Goal: Task Accomplishment & Management: Complete application form

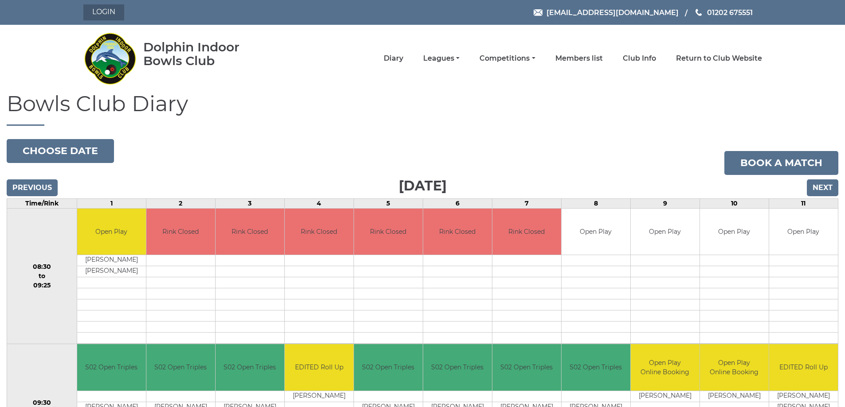
click at [104, 12] on link "Login" at bounding box center [103, 12] width 41 height 16
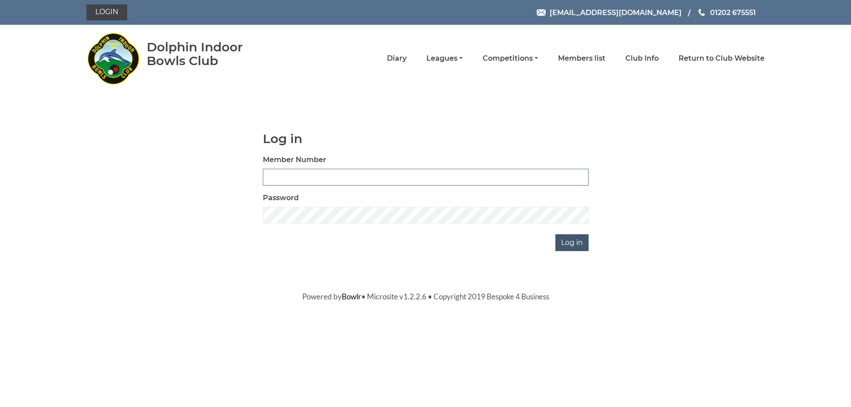
type input "3279"
click at [567, 243] on input "Log in" at bounding box center [571, 243] width 33 height 17
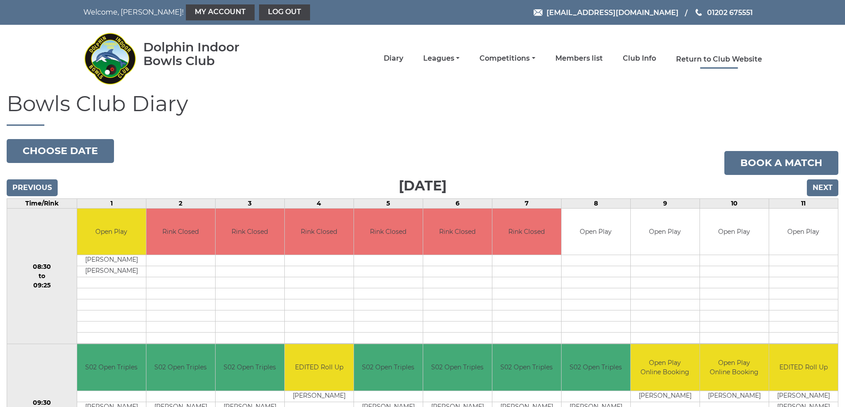
click at [727, 59] on link "Return to Club Website" at bounding box center [719, 60] width 86 height 10
click at [730, 168] on link "Book a match" at bounding box center [781, 163] width 114 height 24
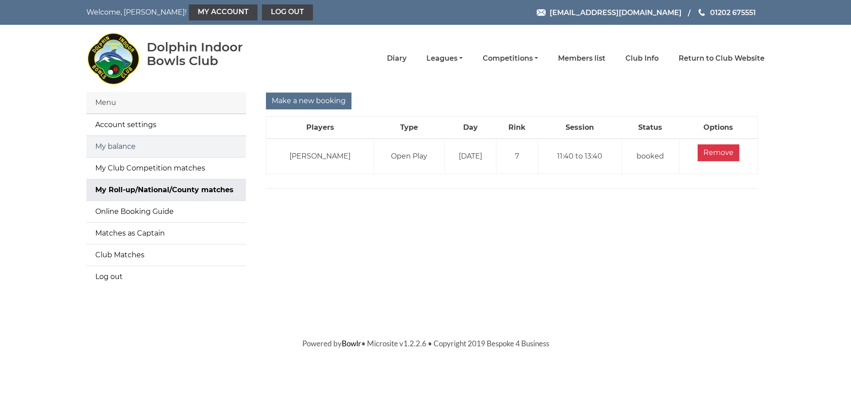
click at [164, 148] on link "My balance" at bounding box center [166, 146] width 160 height 21
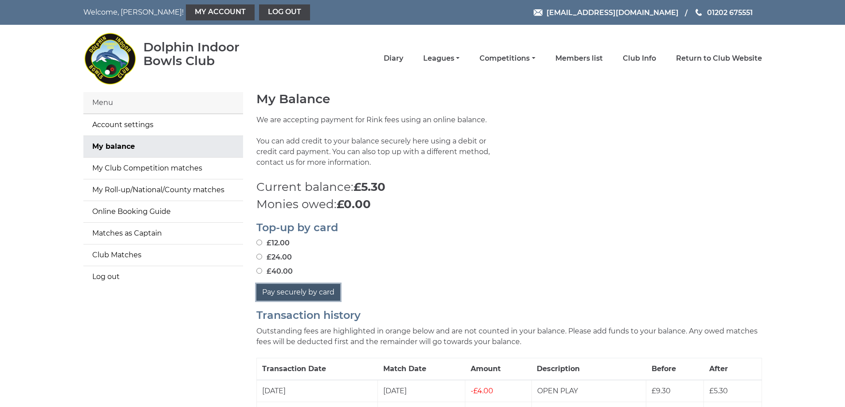
click at [285, 289] on button "Pay securely by card" at bounding box center [298, 292] width 84 height 17
click at [299, 251] on div "£12.00 £24.00 £40.00" at bounding box center [508, 257] width 505 height 39
click at [258, 258] on input "£24.00" at bounding box center [259, 257] width 6 height 6
radio input "true"
click at [280, 291] on button "Pay securely by card" at bounding box center [298, 292] width 84 height 17
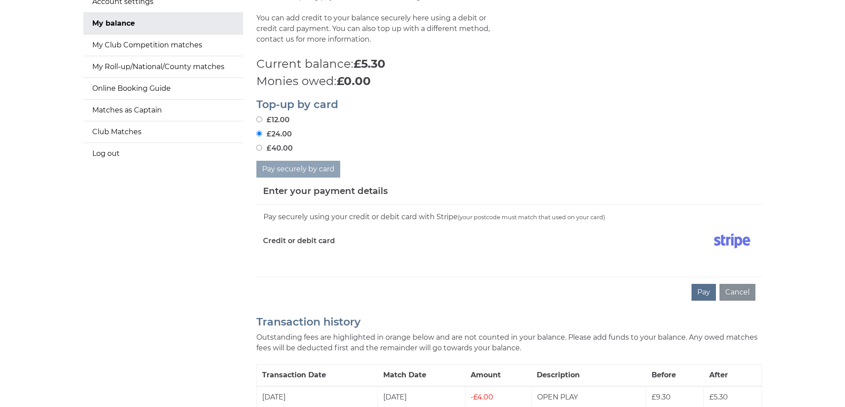
scroll to position [133, 0]
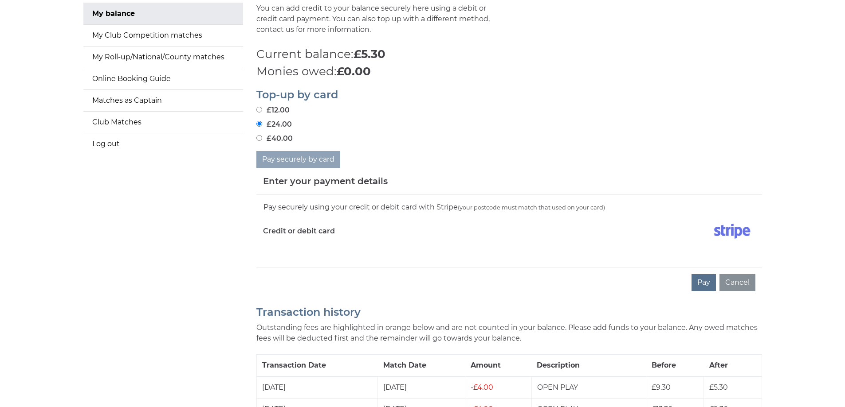
click at [696, 281] on button "Pay" at bounding box center [703, 282] width 24 height 17
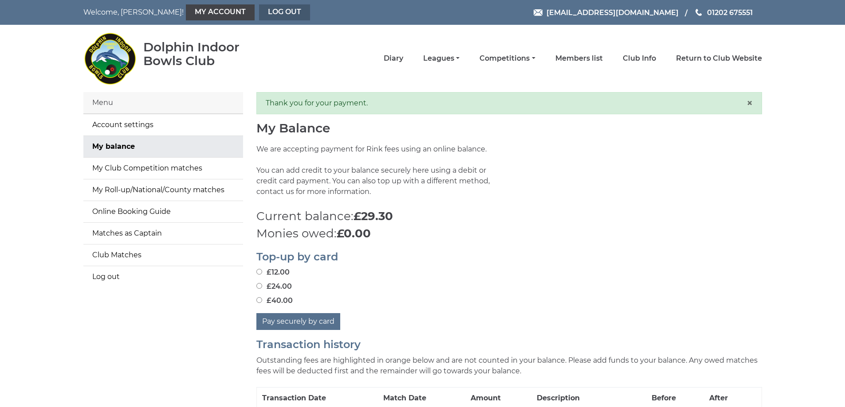
click at [259, 12] on link "Log out" at bounding box center [284, 12] width 51 height 16
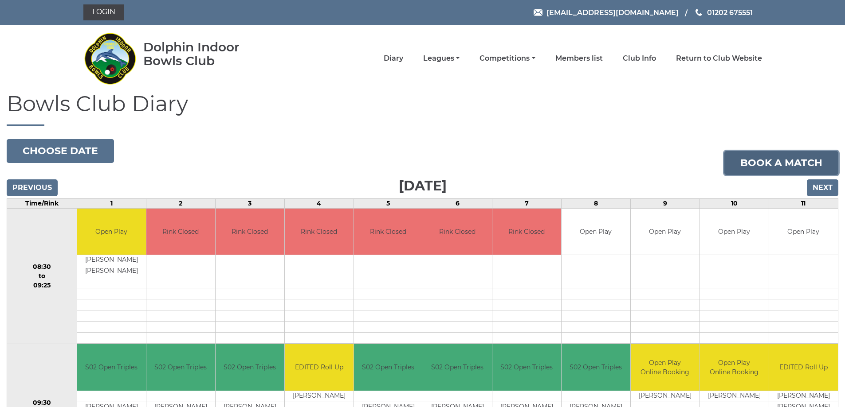
click at [747, 164] on link "Book a match" at bounding box center [781, 163] width 114 height 24
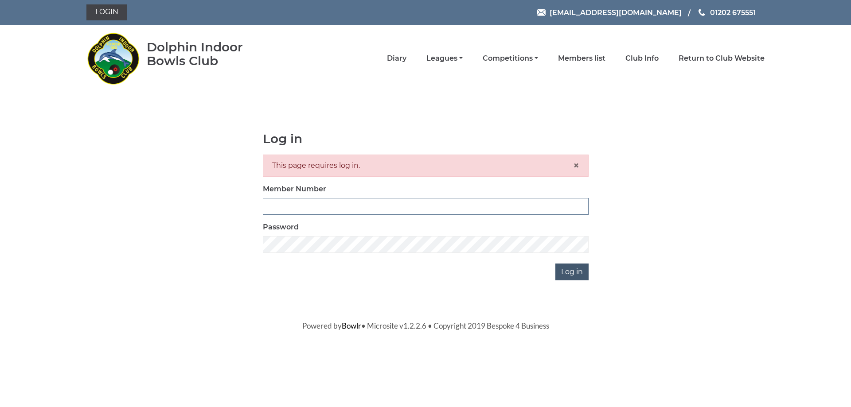
type input "3279"
click at [567, 275] on input "Log in" at bounding box center [571, 272] width 33 height 17
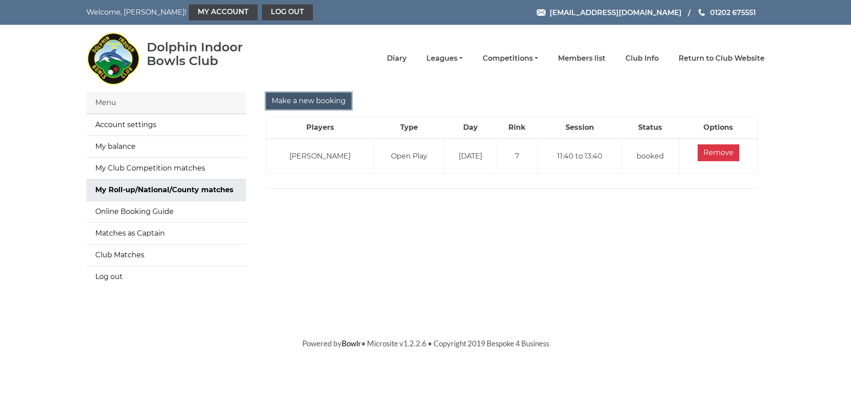
click at [299, 95] on input "Make a new booking" at bounding box center [309, 101] width 86 height 17
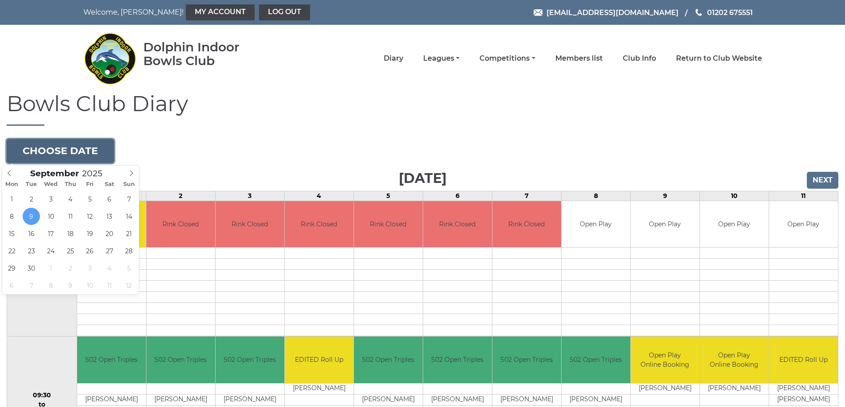
click at [92, 155] on button "Choose date" at bounding box center [60, 151] width 107 height 24
type input "2025-09-22"
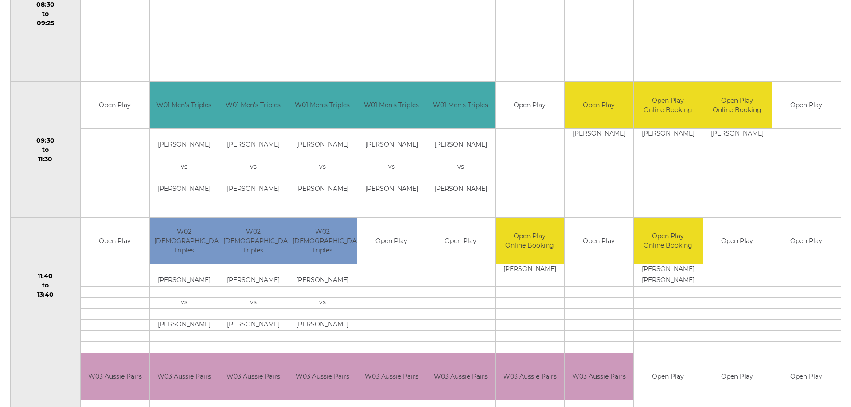
scroll to position [266, 0]
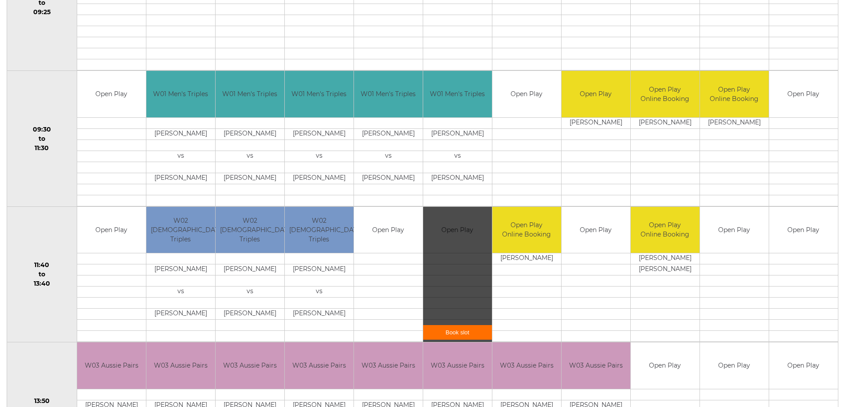
click at [458, 329] on link "Book slot" at bounding box center [457, 332] width 69 height 15
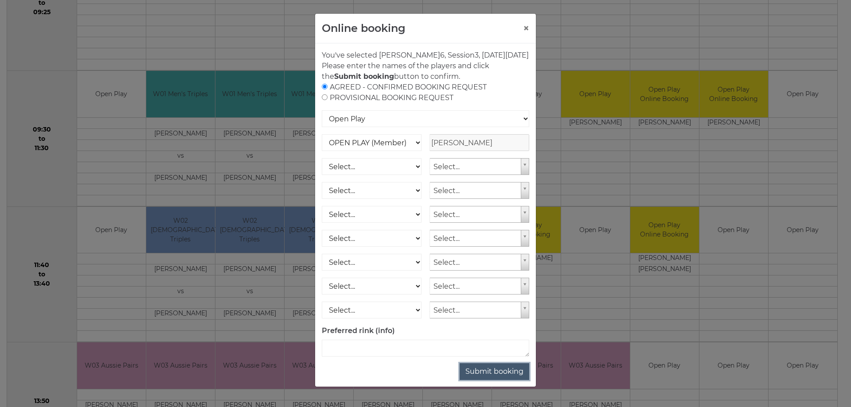
click at [497, 380] on button "Submit booking" at bounding box center [495, 372] width 70 height 17
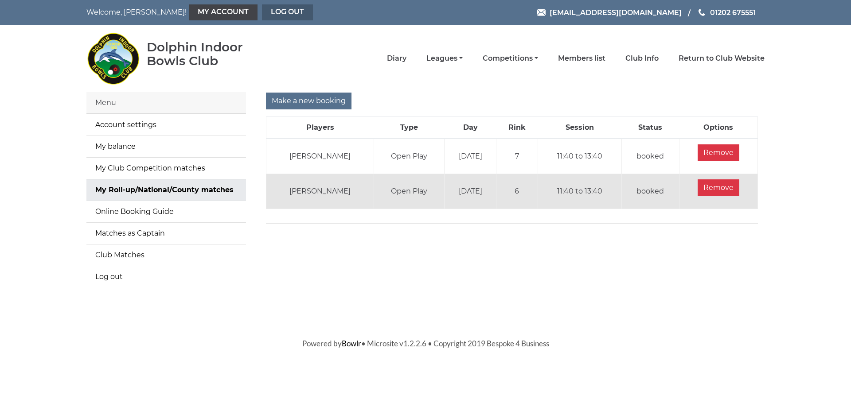
click at [262, 4] on div "Welcome, [PERSON_NAME]! My Account Log out [EMAIL_ADDRESS][DOMAIN_NAME] 01202 6…" at bounding box center [426, 12] width 692 height 25
click at [288, 98] on input "Make a new booking" at bounding box center [309, 101] width 86 height 17
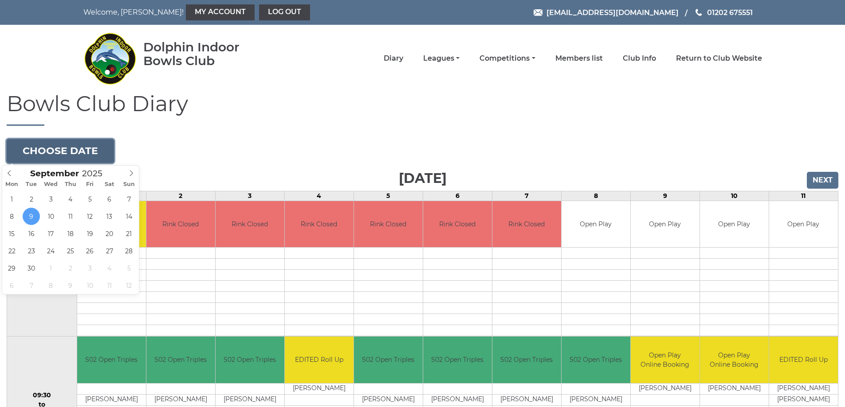
click at [70, 150] on button "Choose date" at bounding box center [60, 151] width 107 height 24
type input "[DATE]"
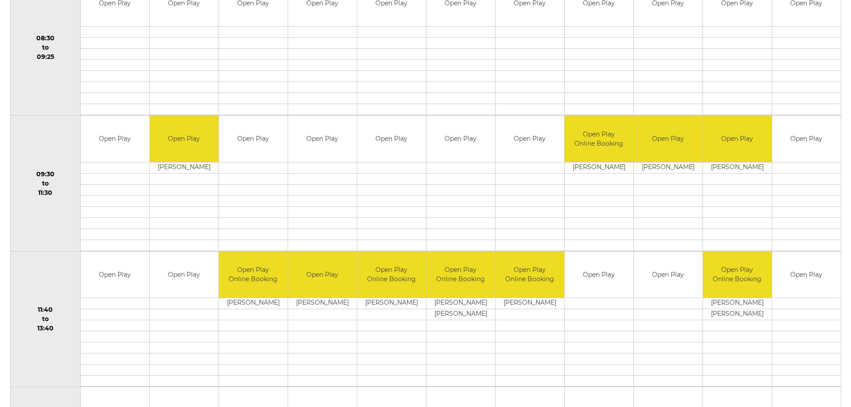
scroll to position [222, 0]
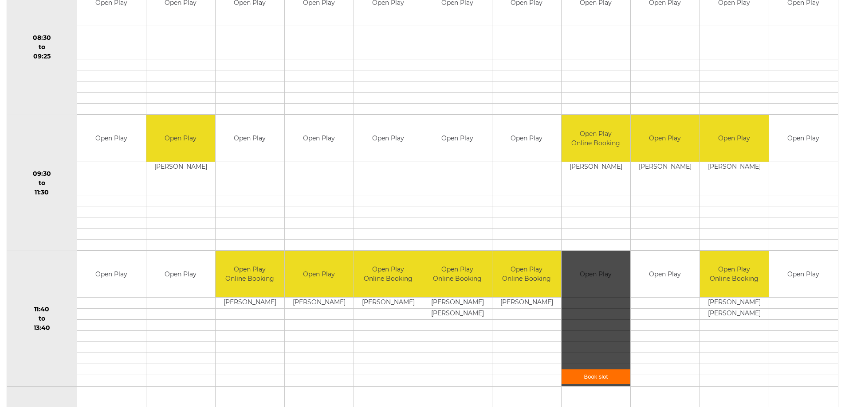
click at [598, 375] on link "Book slot" at bounding box center [595, 377] width 69 height 15
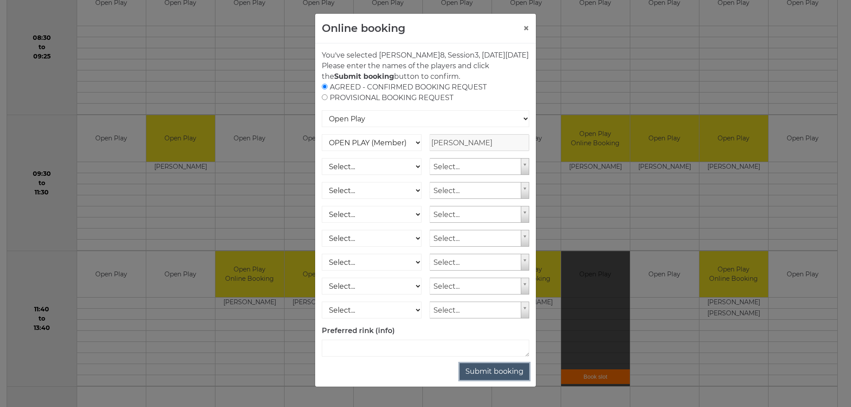
click at [499, 379] on button "Submit booking" at bounding box center [495, 372] width 70 height 17
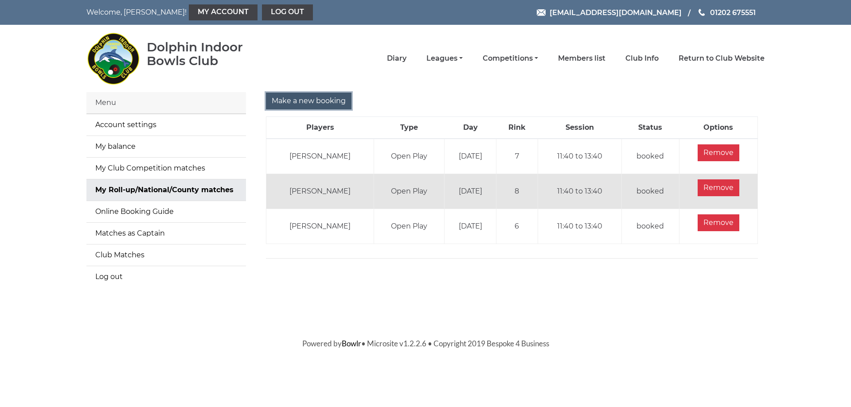
click at [292, 102] on input "Make a new booking" at bounding box center [309, 101] width 86 height 17
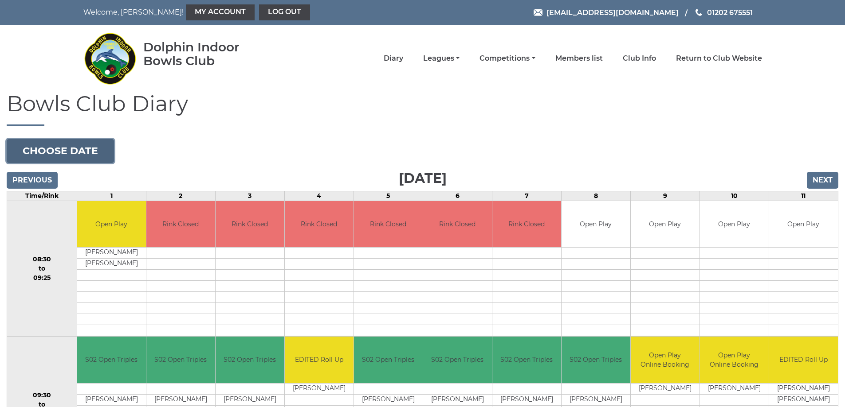
click at [82, 151] on button "Choose date" at bounding box center [60, 151] width 107 height 24
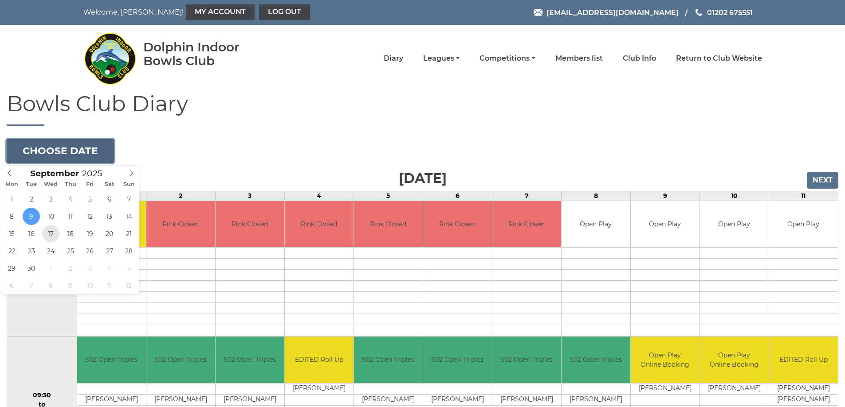
type input "[DATE]"
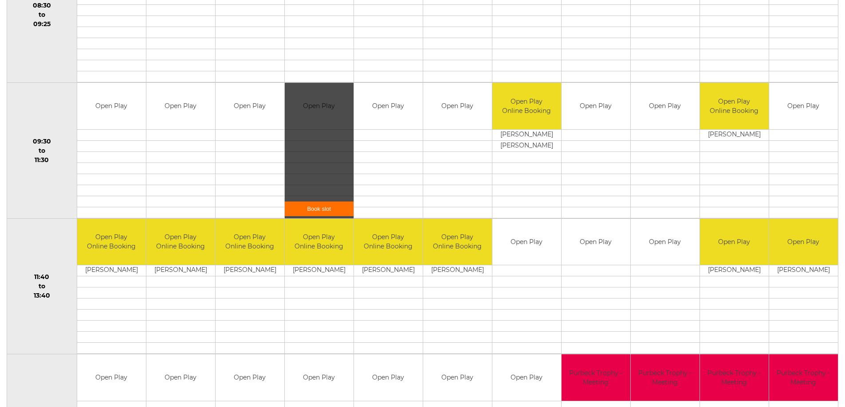
scroll to position [266, 0]
